Goal: Task Accomplishment & Management: Complete application form

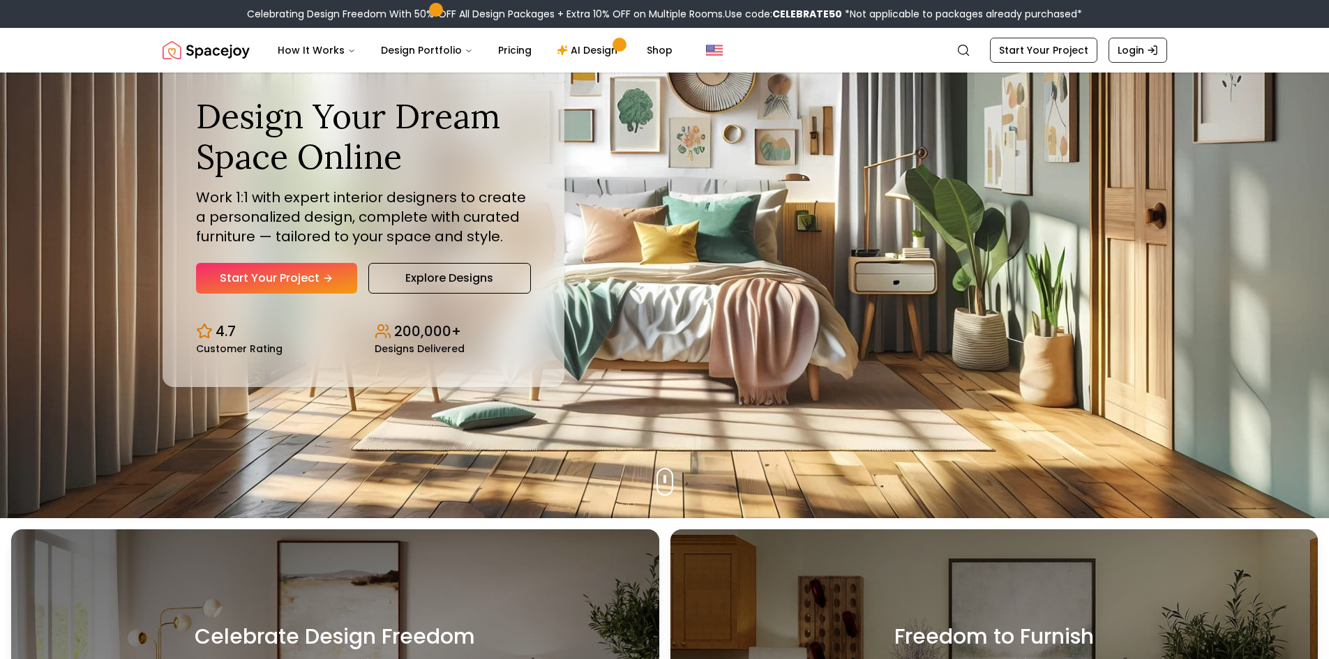
scroll to position [140, 0]
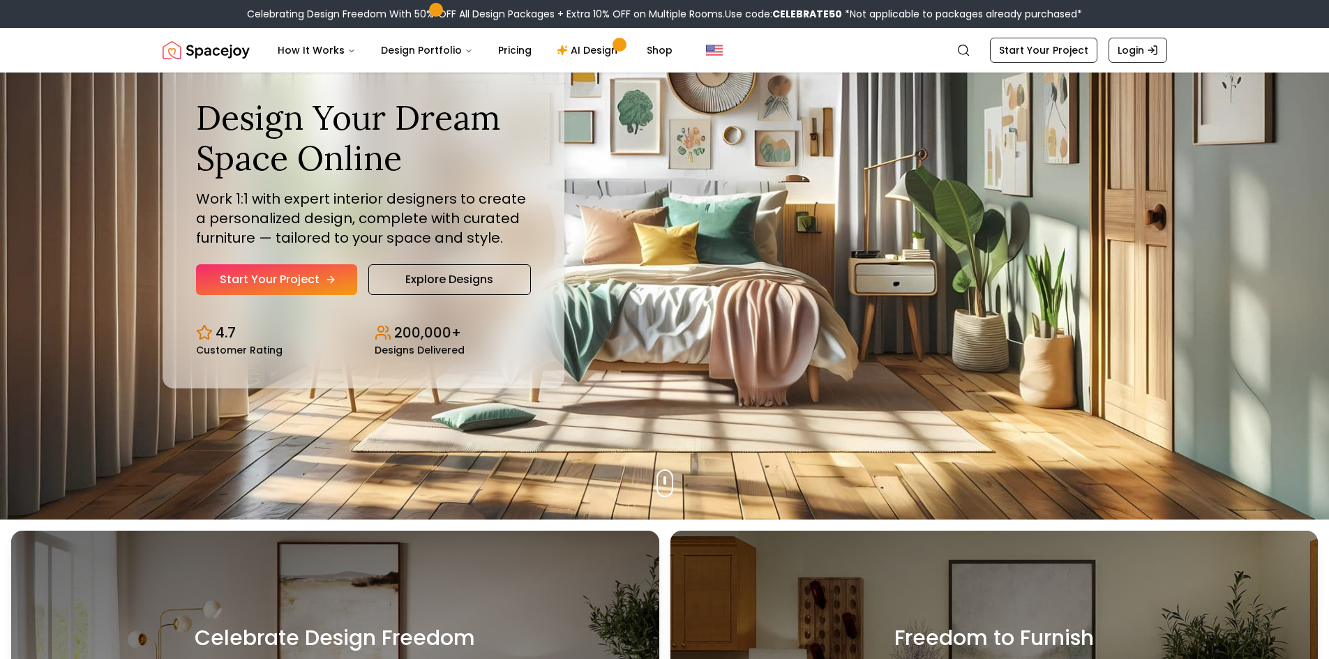
click at [253, 282] on link "Start Your Project" at bounding box center [276, 279] width 161 height 31
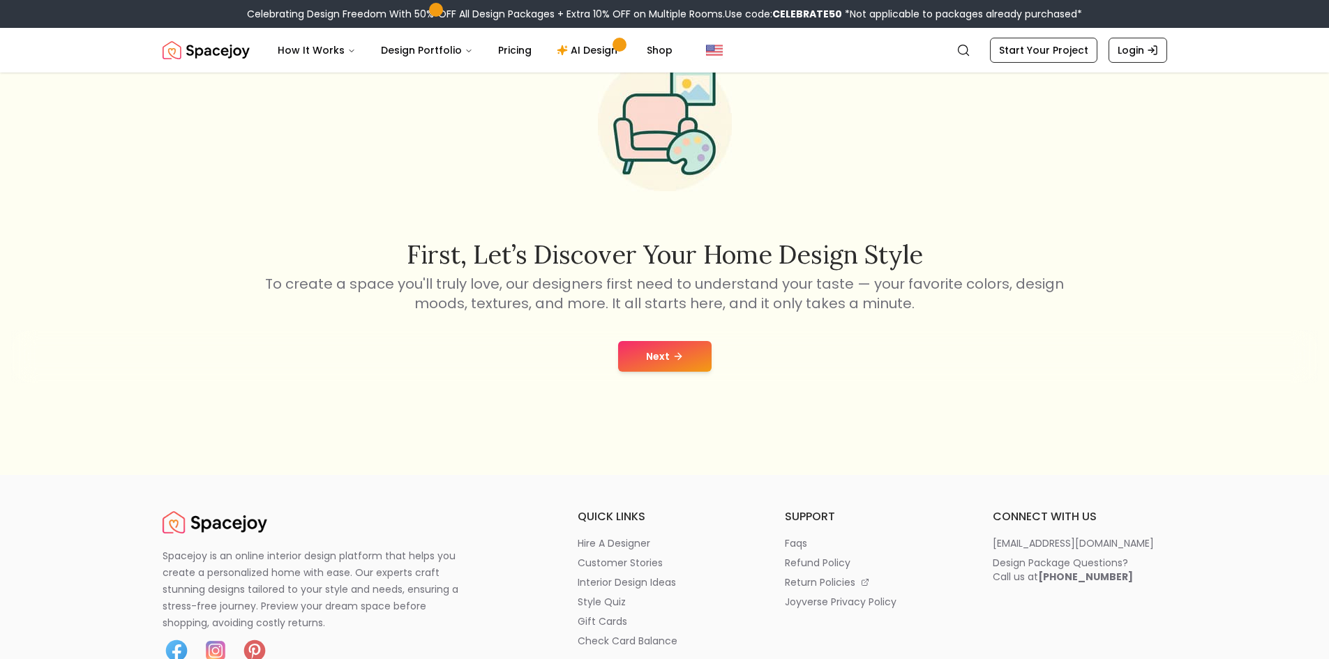
scroll to position [140, 0]
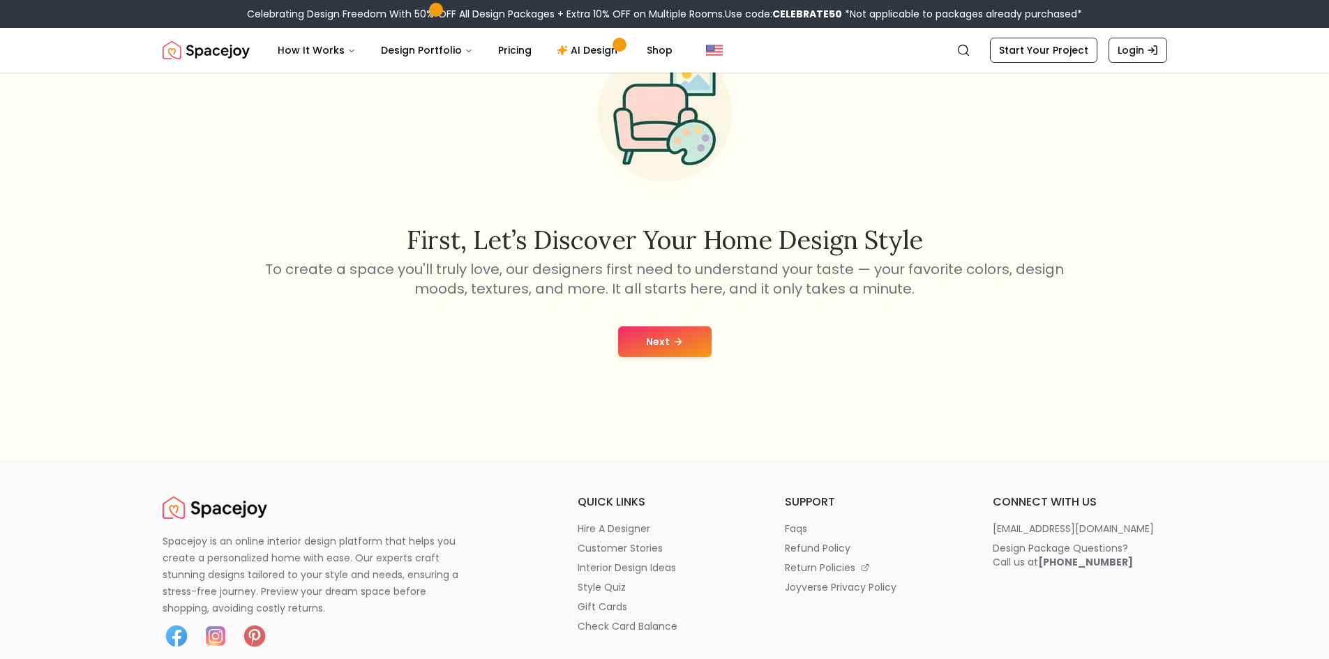
click at [704, 334] on button "Next" at bounding box center [664, 342] width 93 height 31
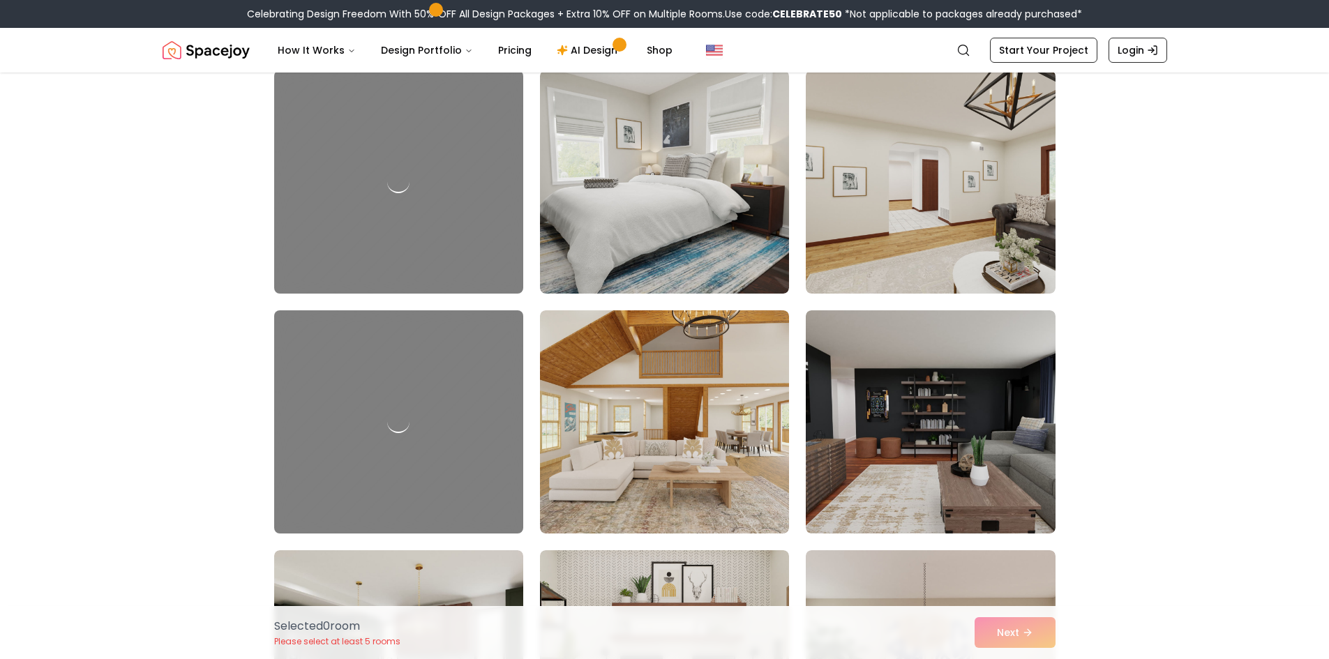
scroll to position [2093, 0]
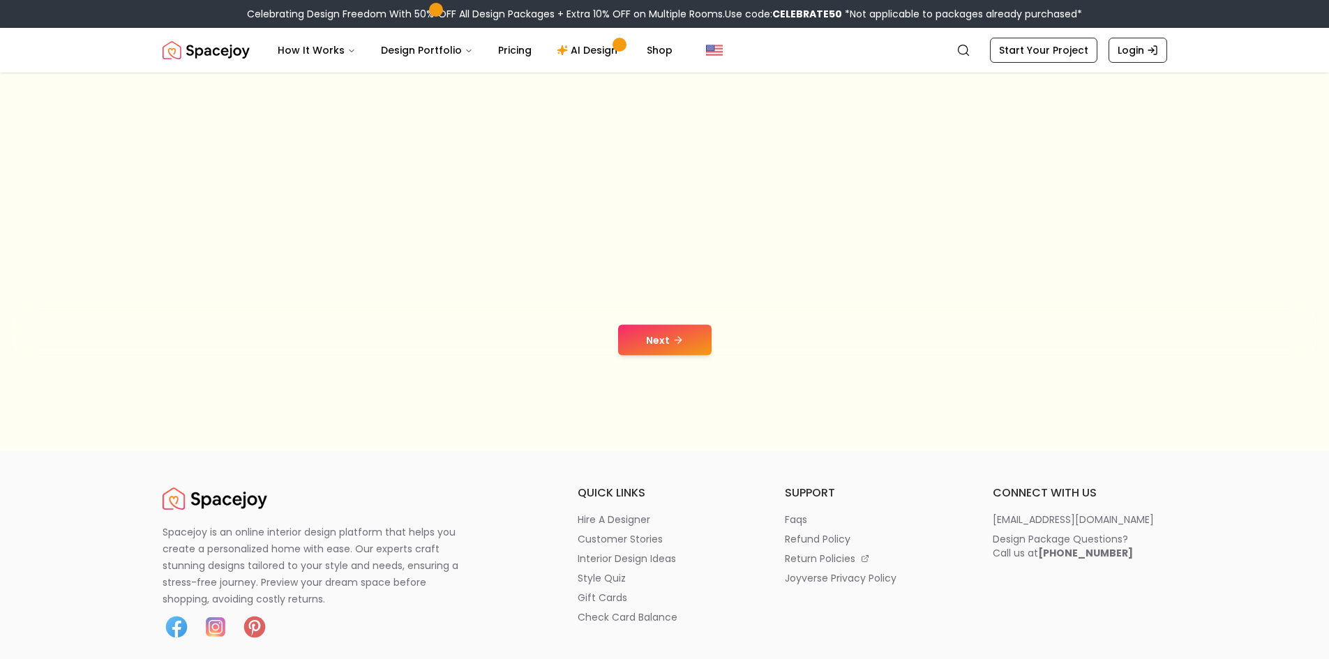
scroll to position [140, 0]
